Goal: Transaction & Acquisition: Register for event/course

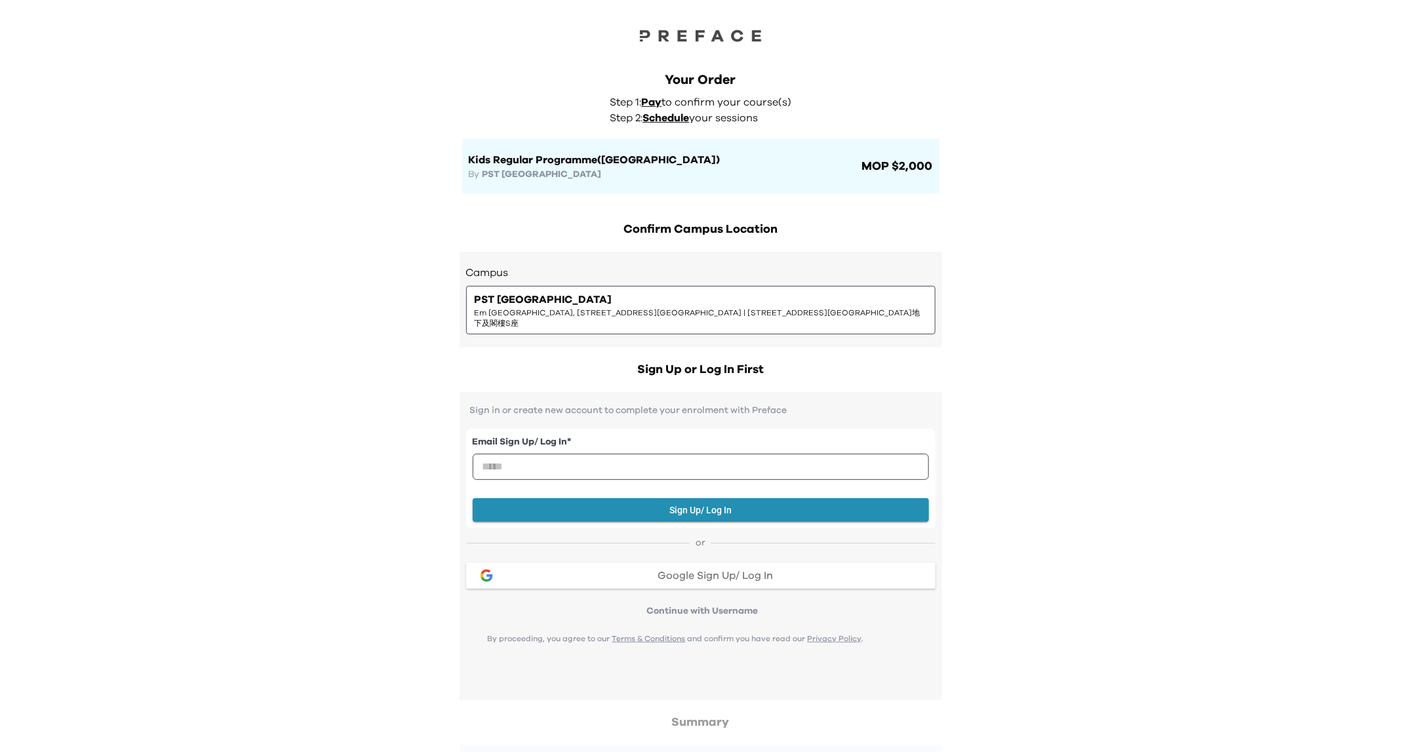
click at [771, 570] on button "Google Sign Up/ Log In" at bounding box center [700, 575] width 469 height 26
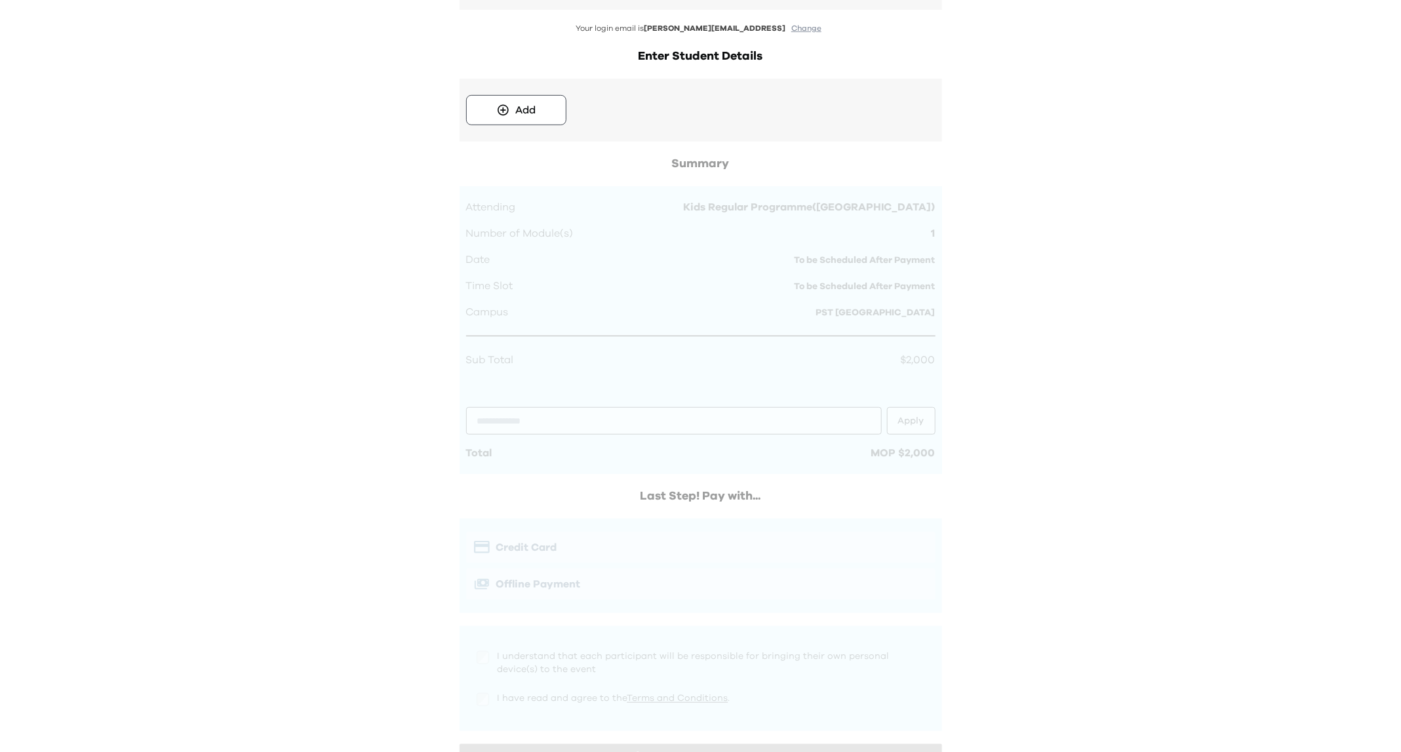
scroll to position [337, 0]
click at [539, 89] on button "Add" at bounding box center [516, 100] width 100 height 30
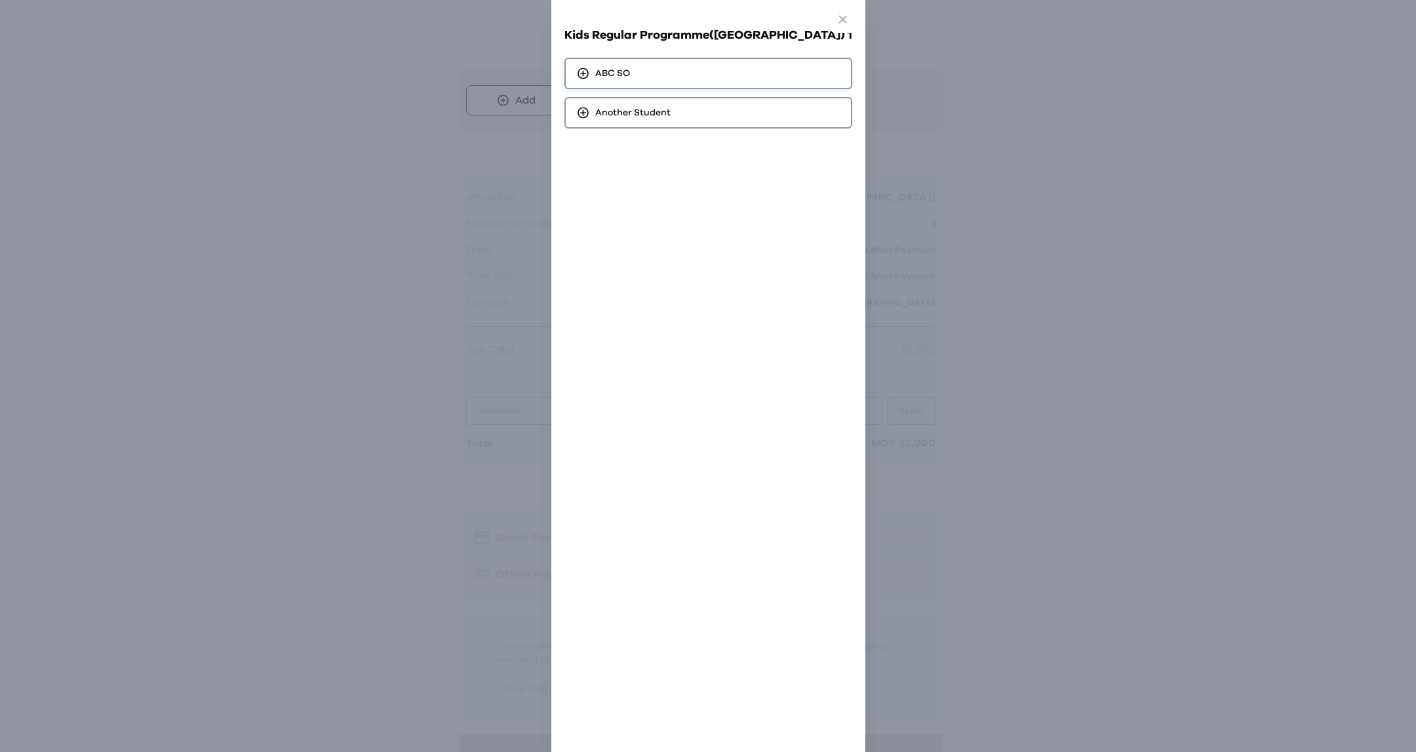
click at [630, 69] on span "ABC SO" at bounding box center [612, 73] width 35 height 13
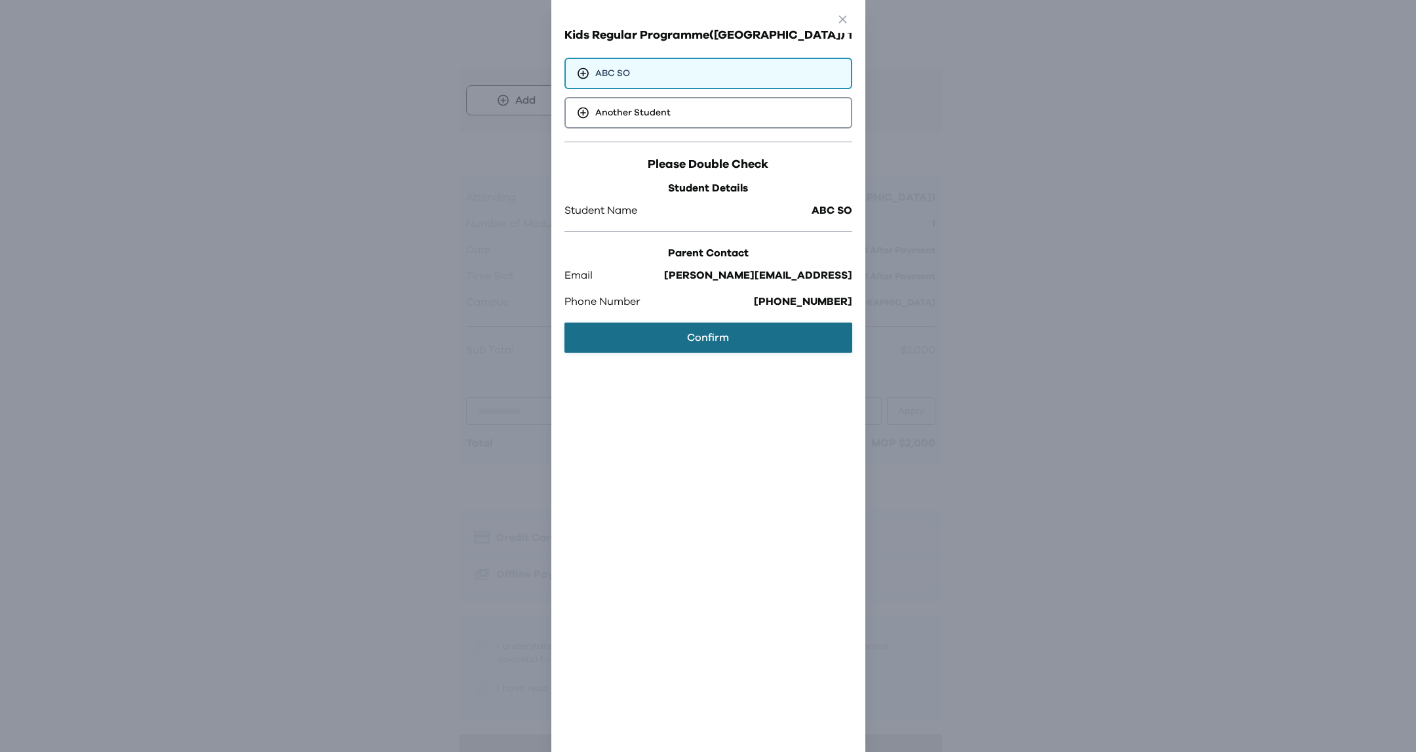
click at [727, 343] on button "Confirm" at bounding box center [708, 337] width 288 height 30
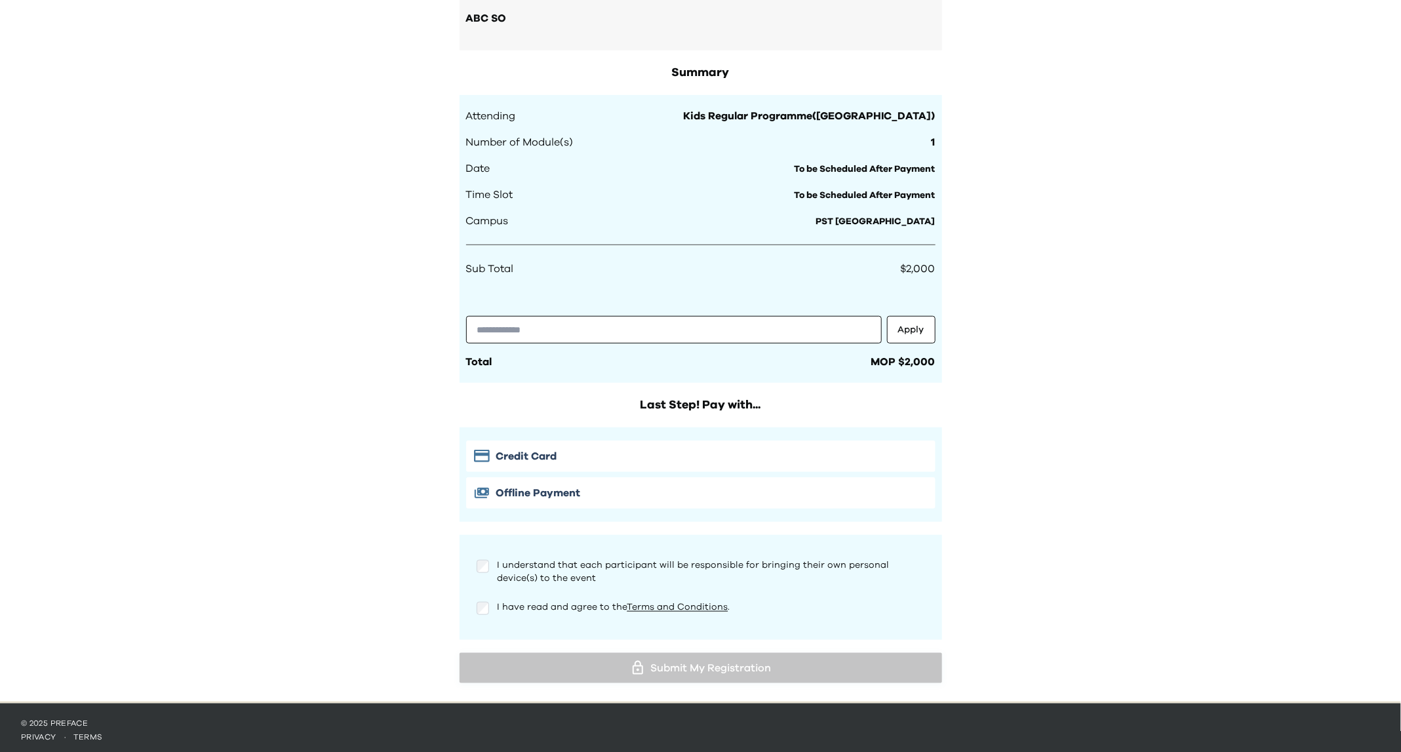
scroll to position [0, 0]
